Goal: Information Seeking & Learning: Learn about a topic

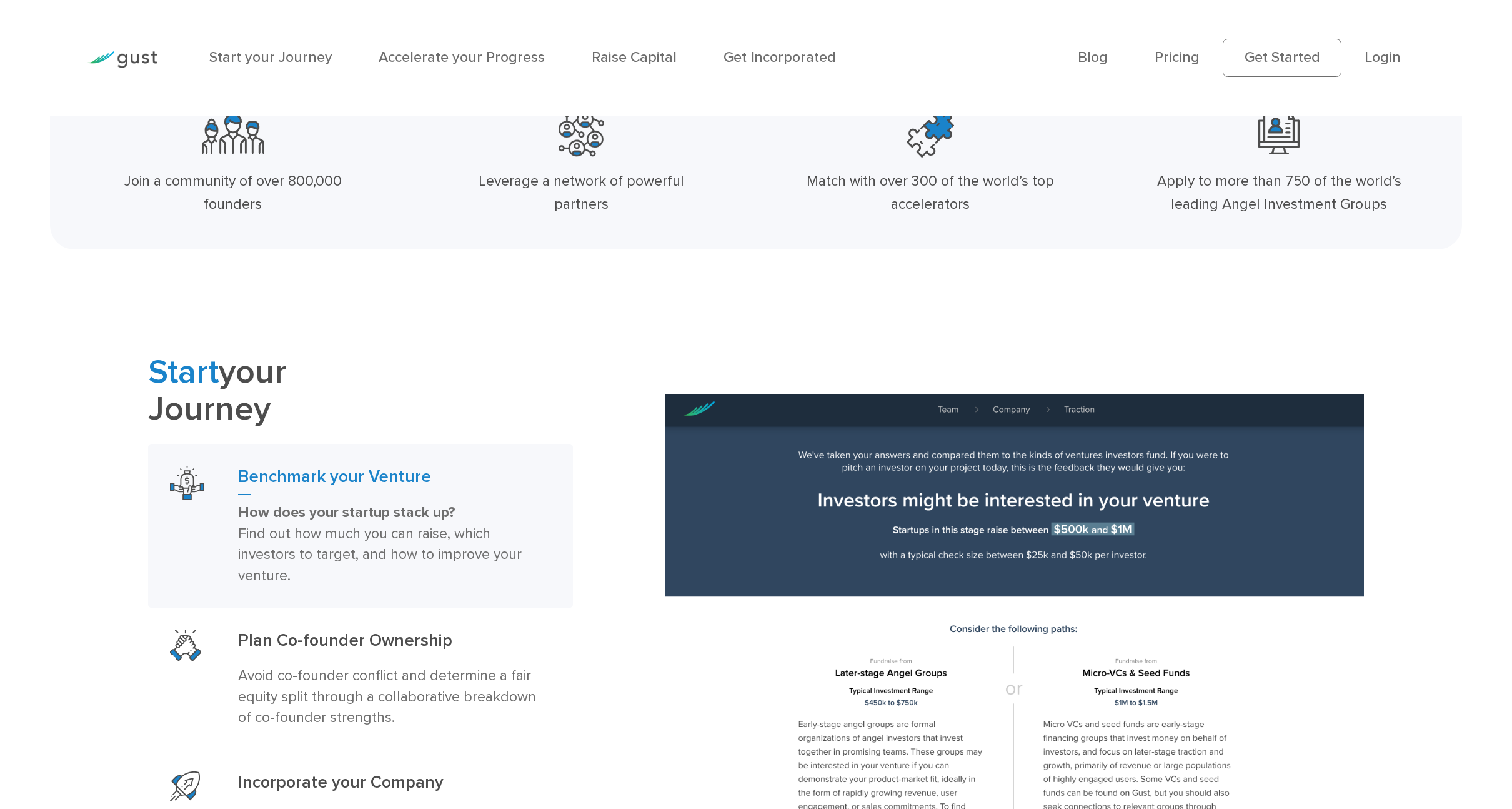
scroll to position [743, 0]
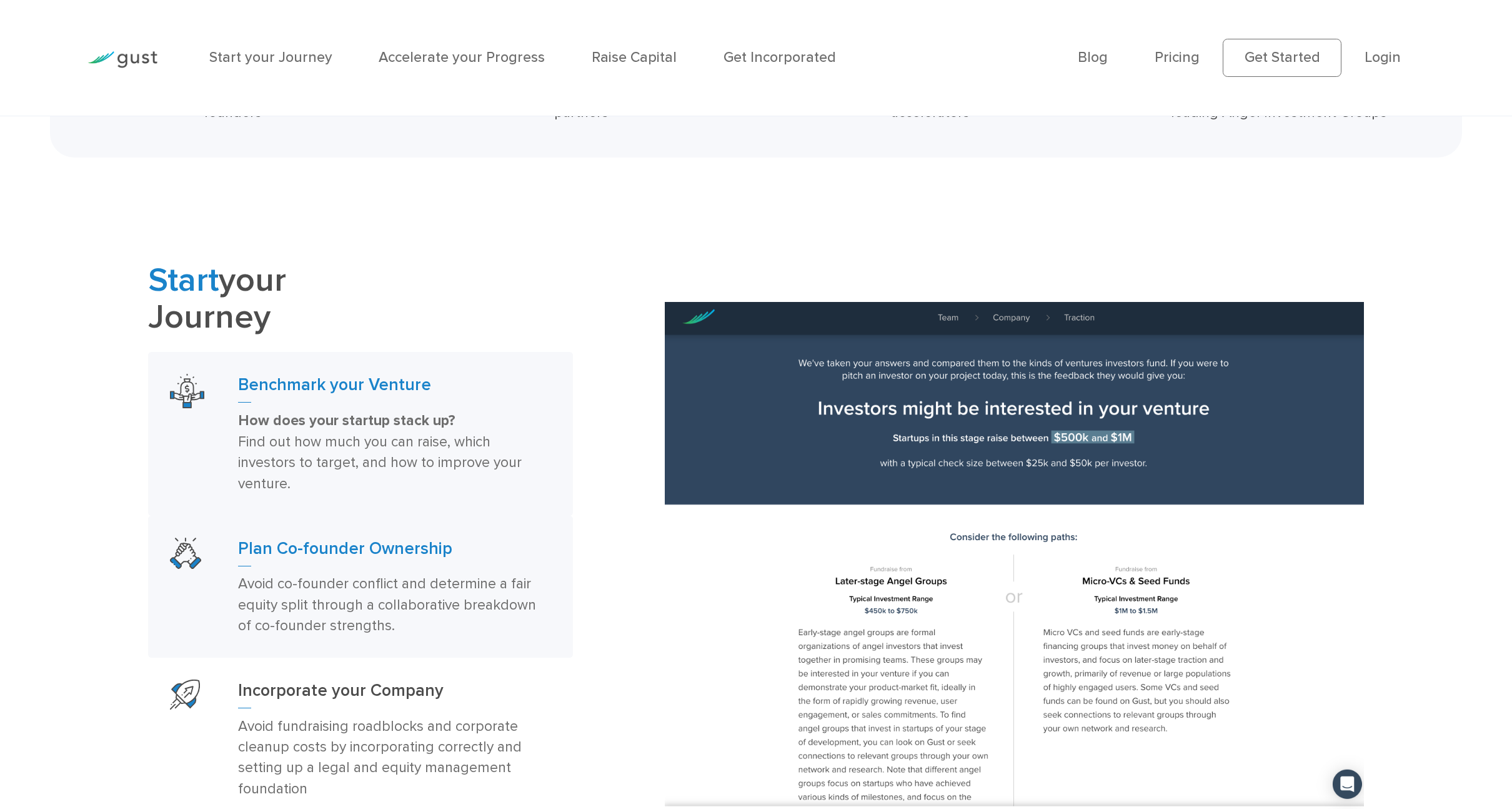
click at [371, 552] on h3 "Plan Co-founder Ownership" at bounding box center [394, 552] width 313 height 29
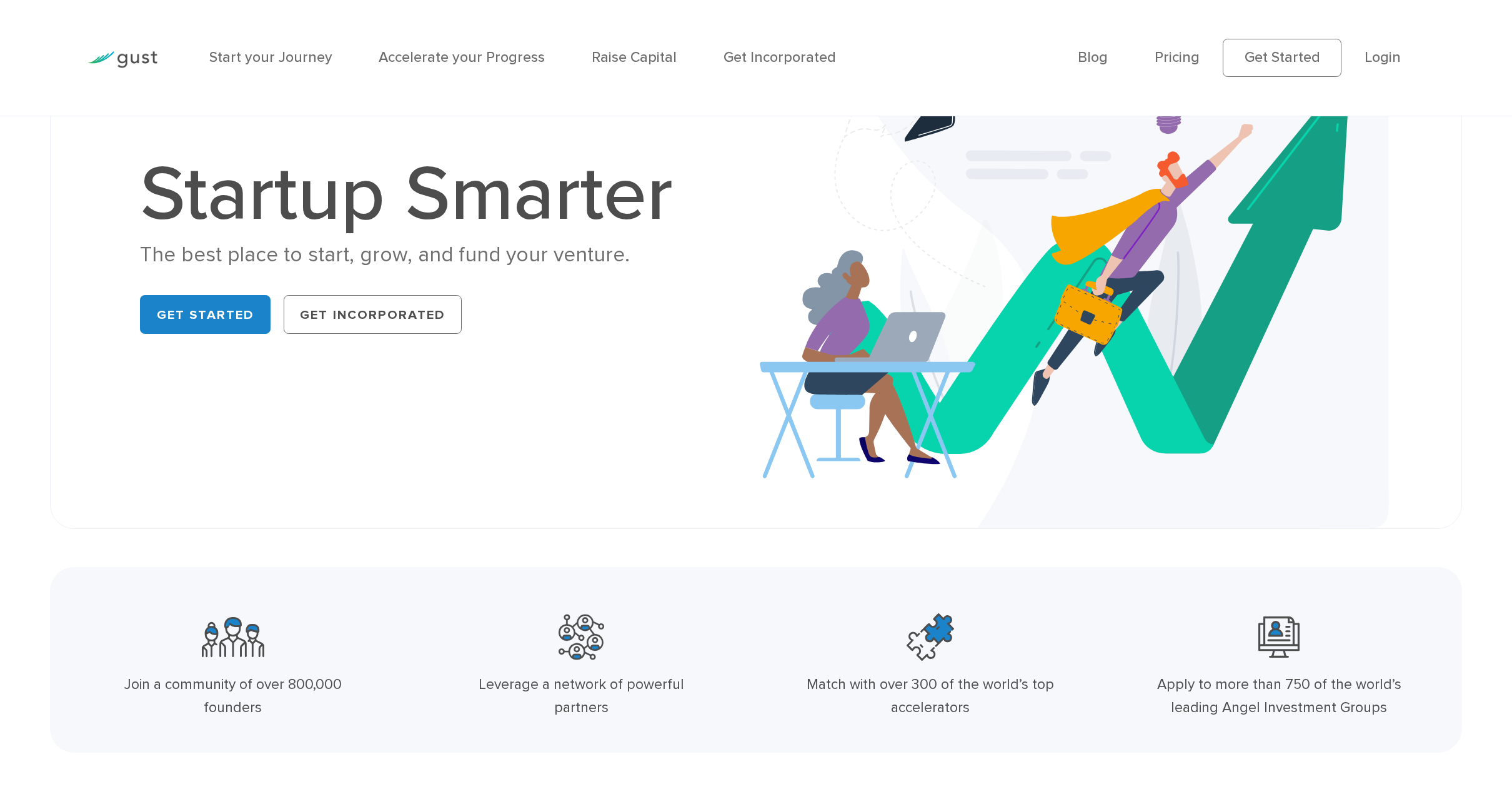
scroll to position [0, 0]
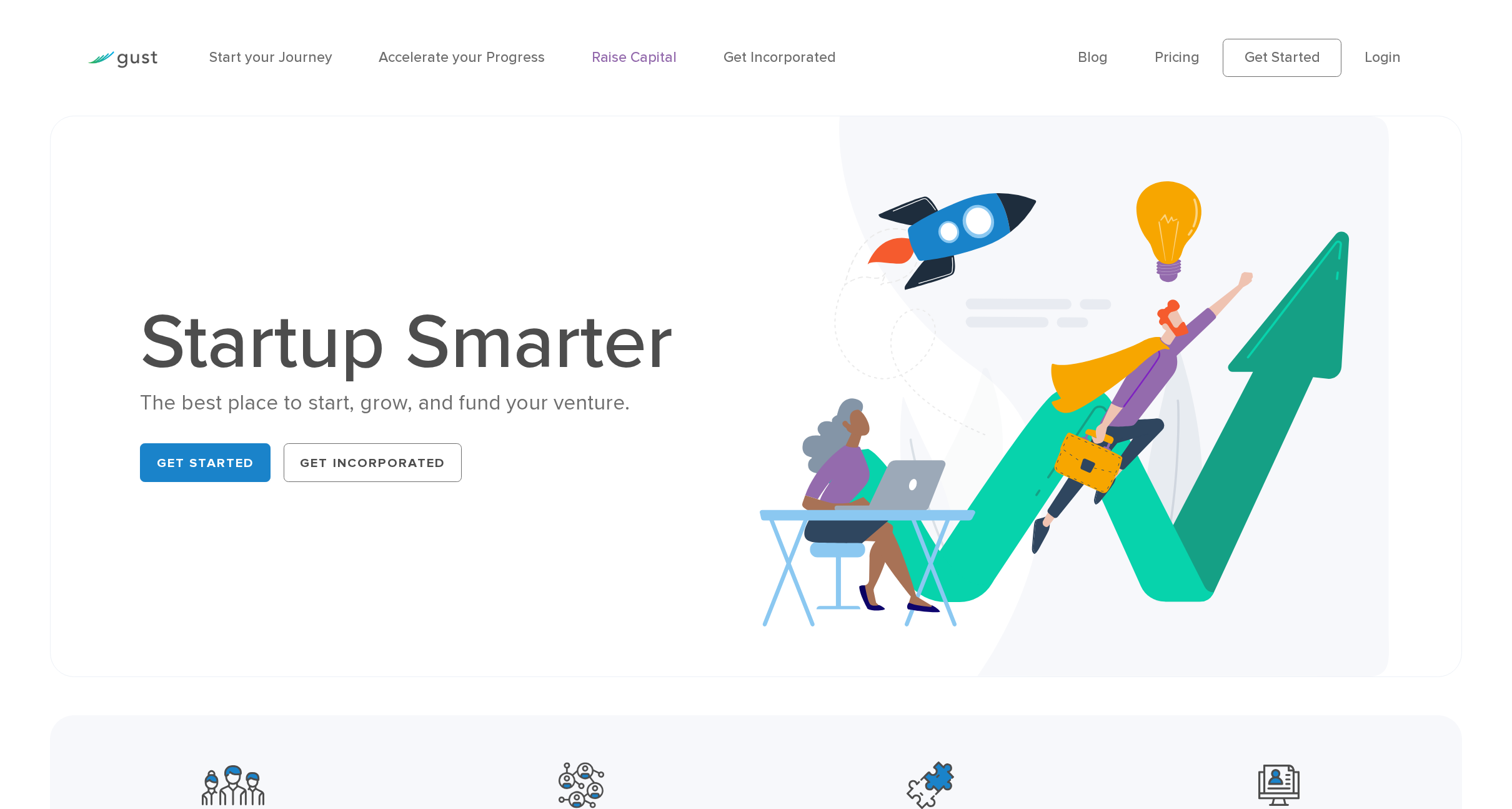
click at [624, 57] on link "Raise Capital" at bounding box center [634, 58] width 85 height 17
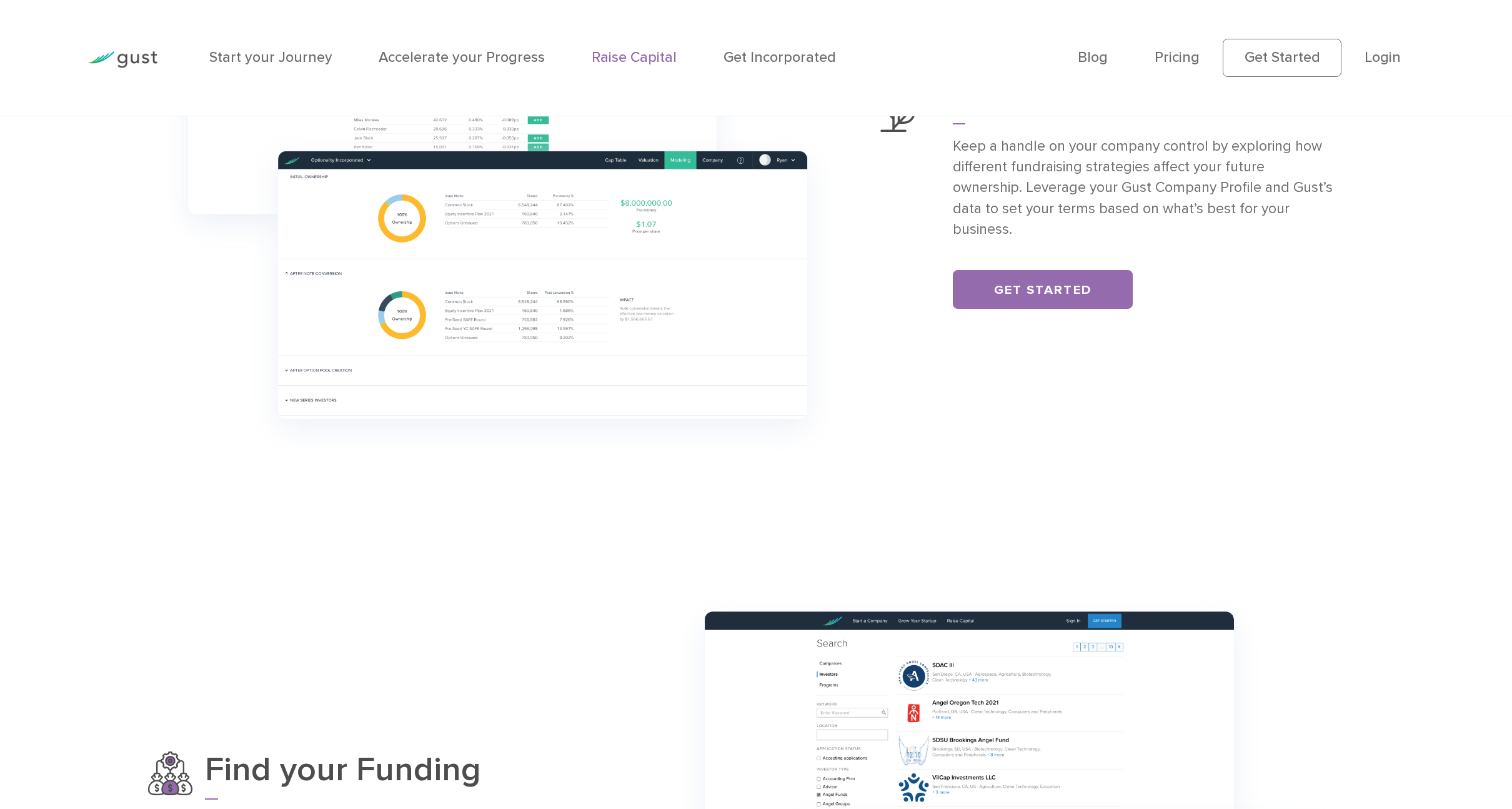
scroll to position [798, 0]
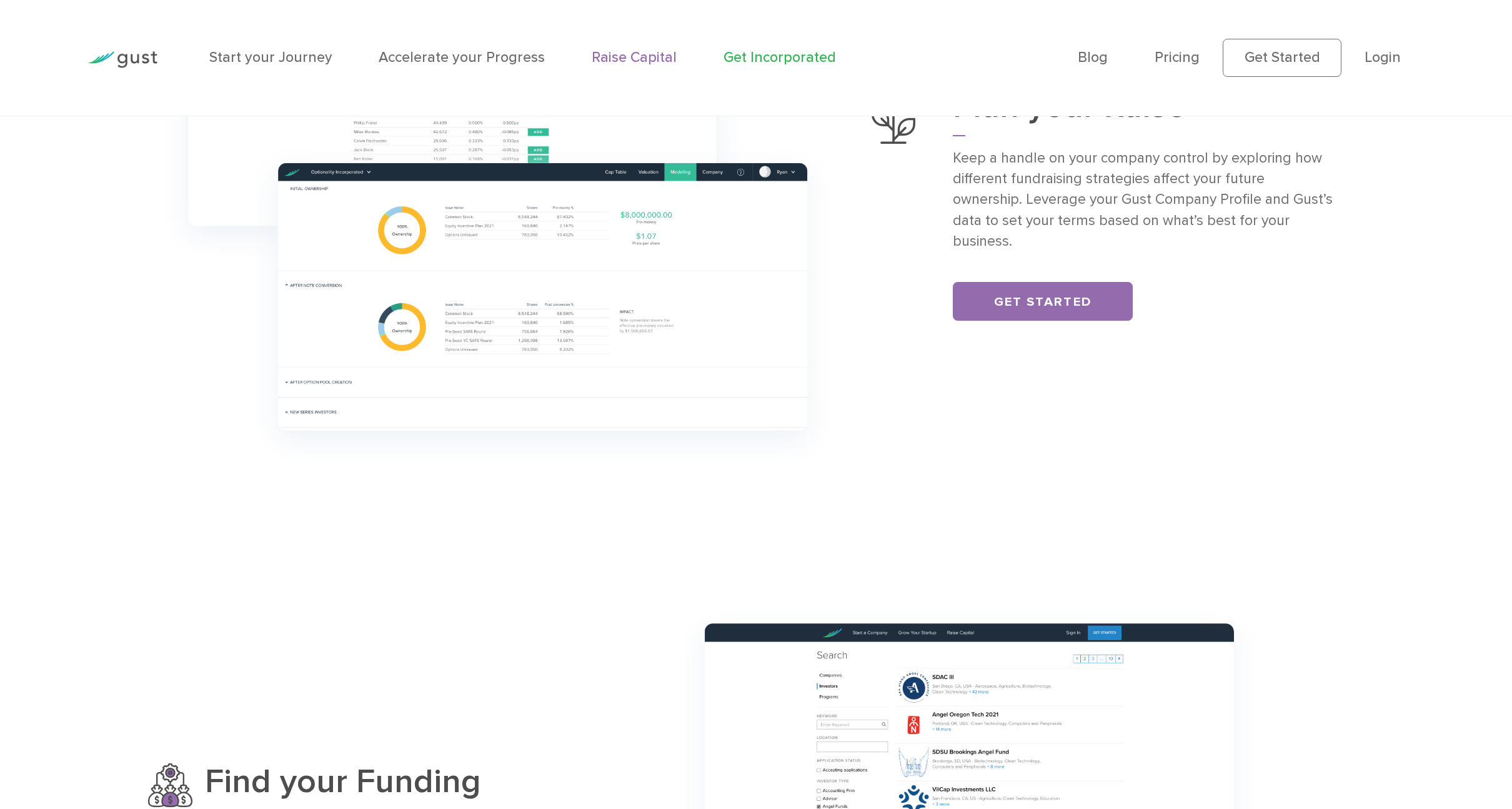
click at [723, 55] on link "Get Incorporated" at bounding box center [779, 58] width 113 height 17
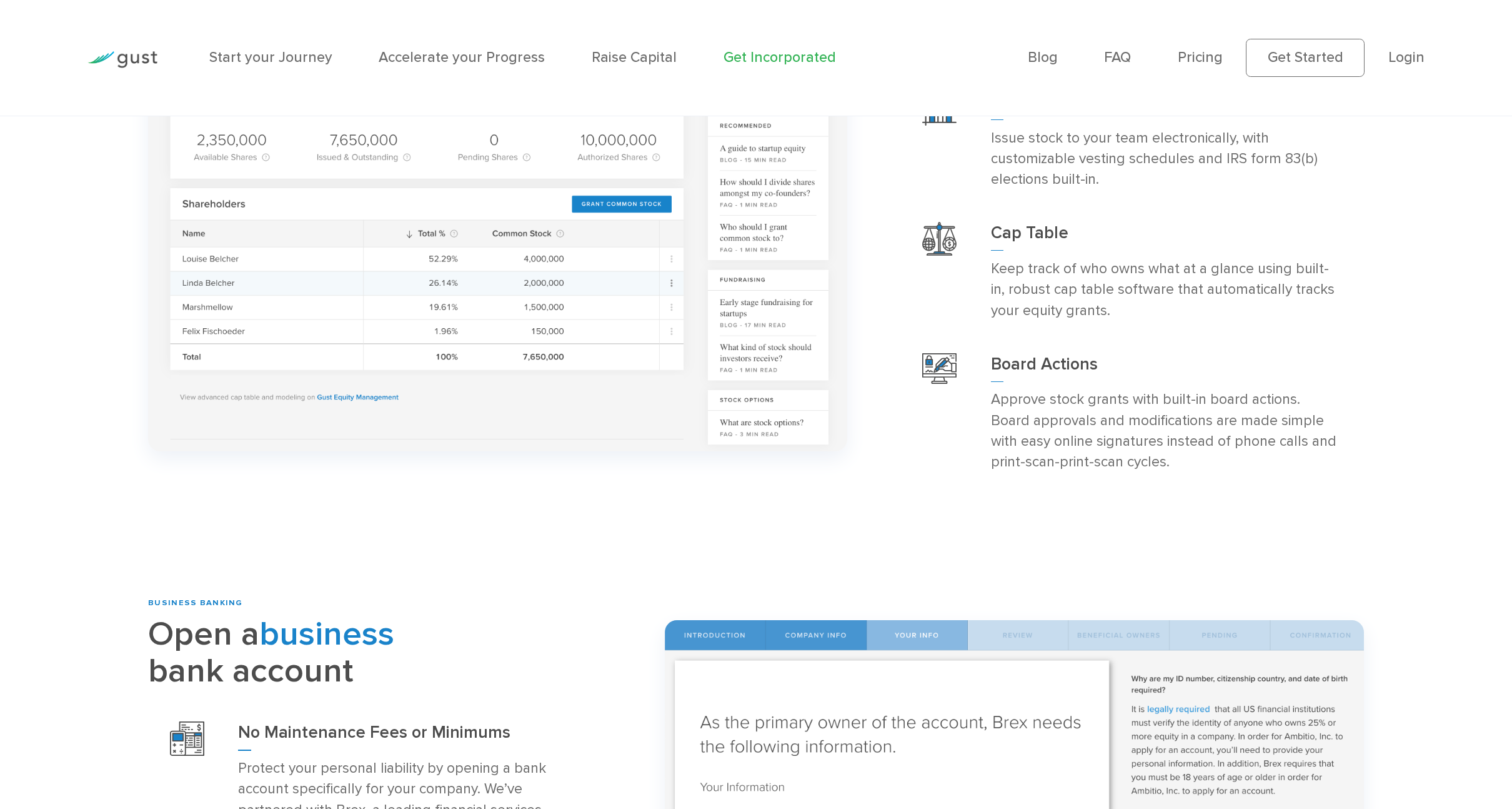
scroll to position [1564, 0]
